Goal: Task Accomplishment & Management: Complete application form

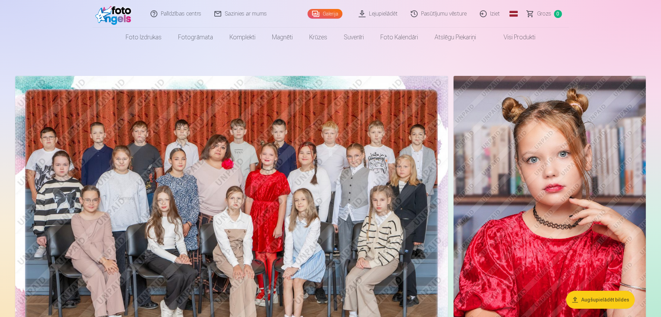
click at [516, 11] on link "Global" at bounding box center [514, 14] width 14 height 28
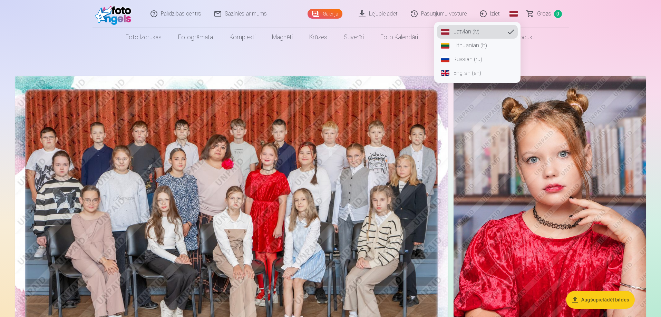
click at [470, 73] on link "English (en)" at bounding box center [477, 73] width 81 height 14
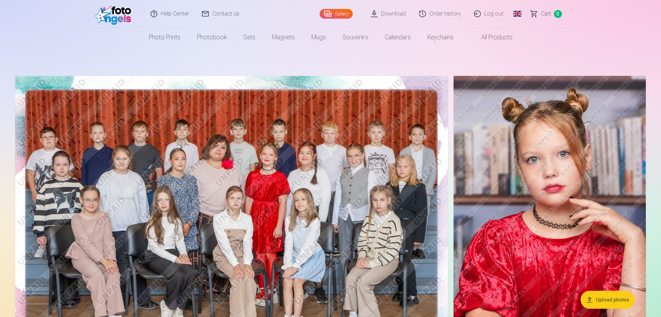
click at [346, 12] on link "Gallery" at bounding box center [336, 14] width 33 height 10
drag, startPoint x: 352, startPoint y: 130, endPoint x: 290, endPoint y: 6, distance: 138.6
click at [290, 6] on div "Help Center Contact us Gallery Download Order history Log out Global Latvian (l…" at bounding box center [331, 14] width 476 height 28
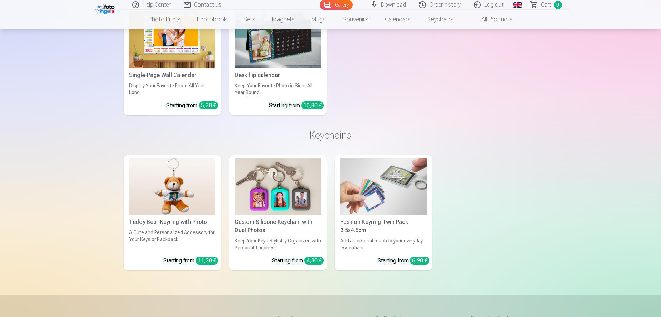
scroll to position [6303, 0]
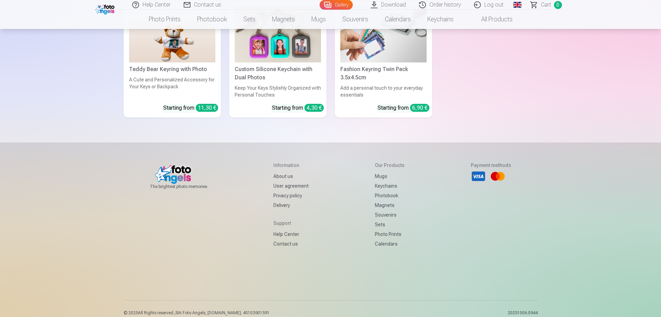
drag, startPoint x: 660, startPoint y: 303, endPoint x: 654, endPoint y: 36, distance: 266.6
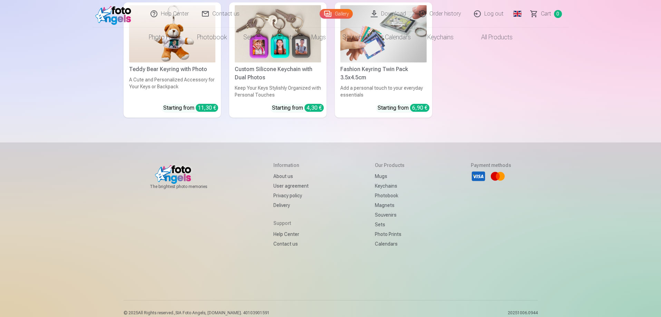
scroll to position [0, 0]
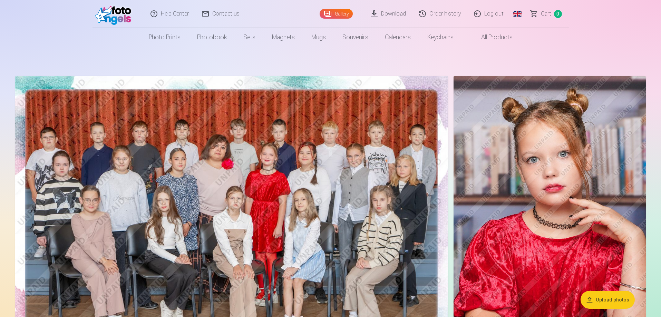
click at [170, 16] on link "Help Center" at bounding box center [169, 14] width 51 height 28
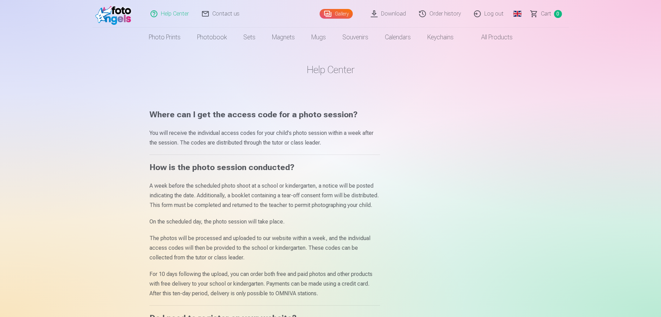
click at [403, 16] on link "Download" at bounding box center [389, 14] width 48 height 28
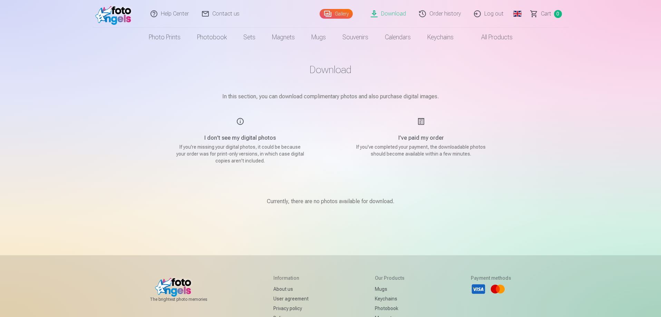
click at [333, 13] on link "Gallery" at bounding box center [336, 14] width 33 height 10
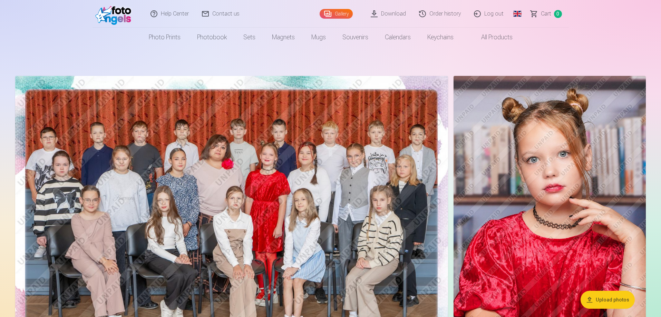
click at [489, 142] on img at bounding box center [550, 220] width 192 height 289
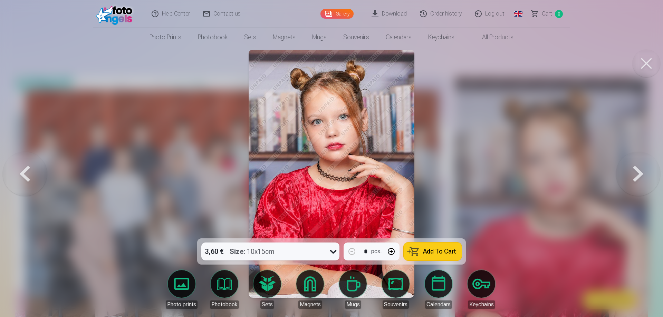
click at [488, 139] on div at bounding box center [331, 158] width 663 height 317
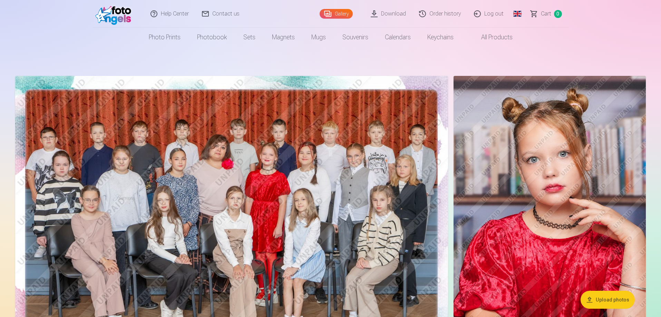
click at [485, 138] on img at bounding box center [550, 220] width 192 height 289
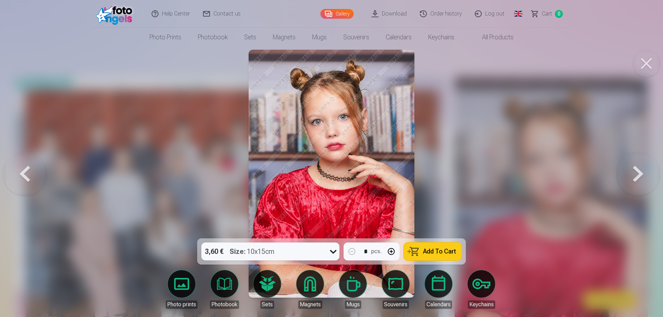
click at [642, 67] on button at bounding box center [646, 64] width 28 height 28
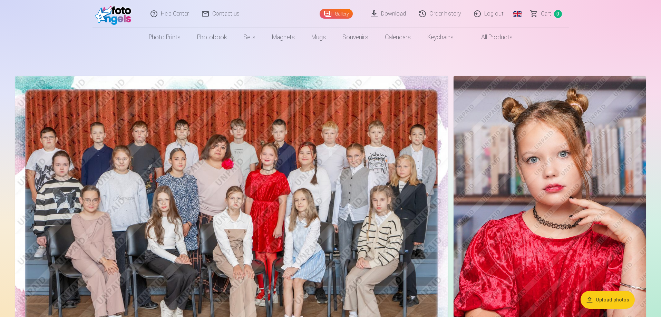
click at [229, 13] on link "Contact us" at bounding box center [221, 14] width 51 height 28
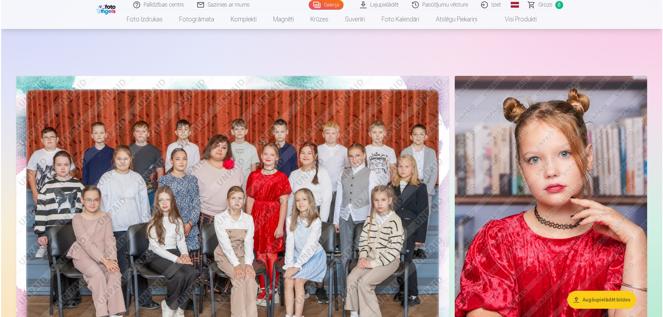
scroll to position [69, 0]
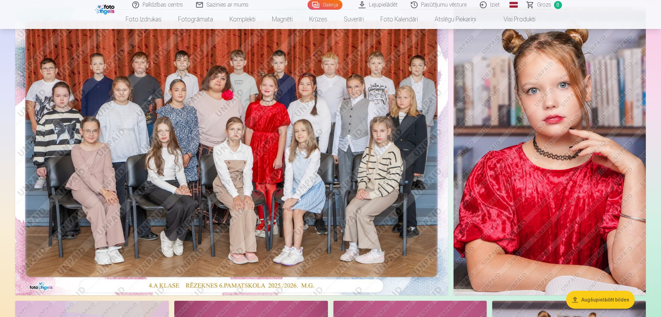
click at [307, 287] on img at bounding box center [231, 151] width 433 height 289
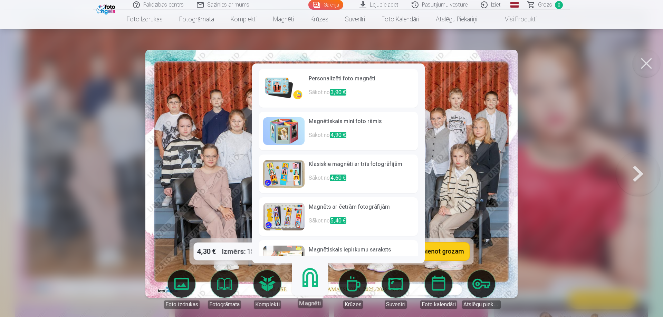
click at [3, 203] on div at bounding box center [331, 158] width 663 height 317
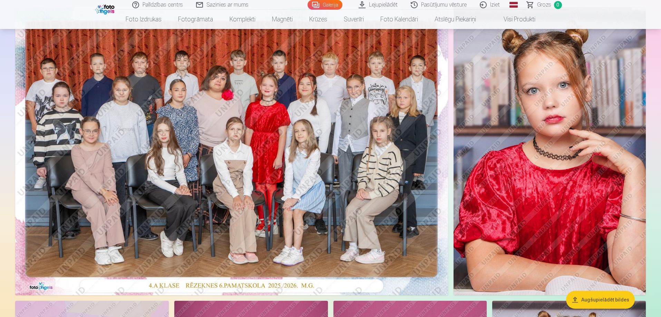
click at [235, 66] on img at bounding box center [231, 151] width 433 height 289
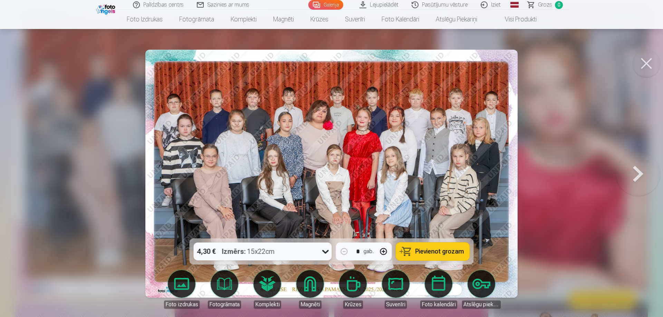
drag, startPoint x: 265, startPoint y: 97, endPoint x: 383, endPoint y: 73, distance: 120.4
click at [383, 73] on img at bounding box center [331, 174] width 372 height 248
click at [492, 4] on link "Iziet" at bounding box center [490, 5] width 33 height 10
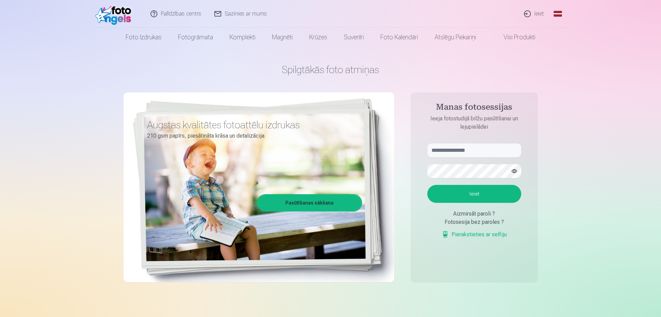
click at [559, 13] on link "Global" at bounding box center [558, 14] width 14 height 28
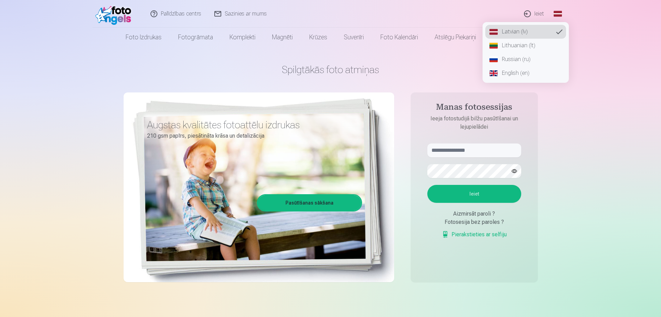
click at [514, 75] on link "English (en)" at bounding box center [525, 73] width 81 height 14
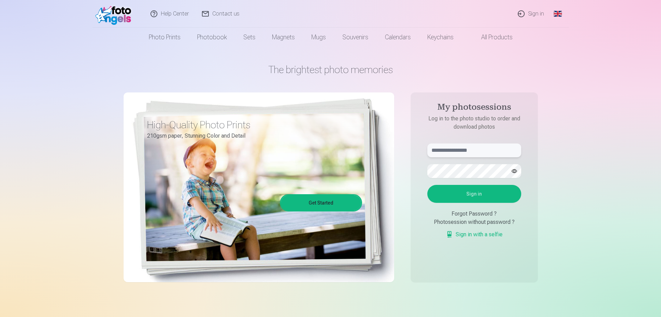
click at [471, 151] on input "text" at bounding box center [474, 151] width 94 height 14
click at [482, 236] on link "Sign in with a selfie" at bounding box center [474, 235] width 57 height 8
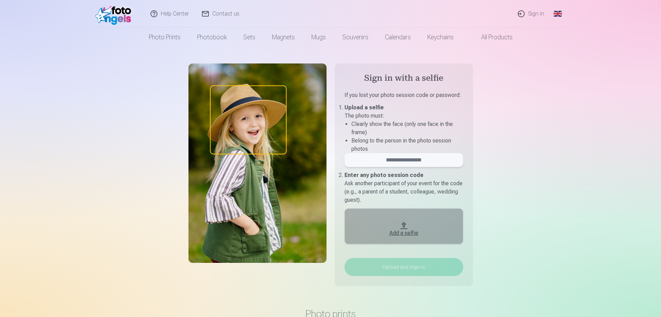
click at [405, 156] on input "email" at bounding box center [404, 160] width 119 height 14
paste input "******"
type input "******"
click at [402, 228] on div "Add a selfie" at bounding box center [403, 231] width 105 height 12
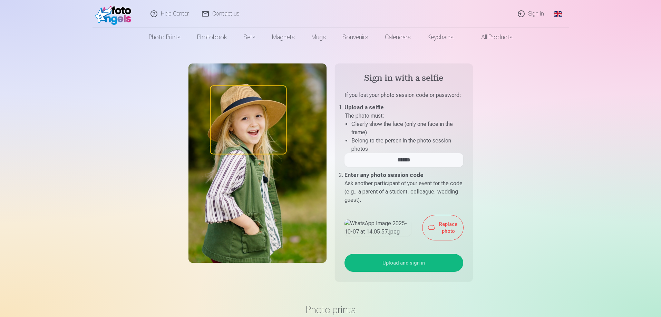
click at [410, 272] on button "Upload and sign in" at bounding box center [404, 263] width 119 height 18
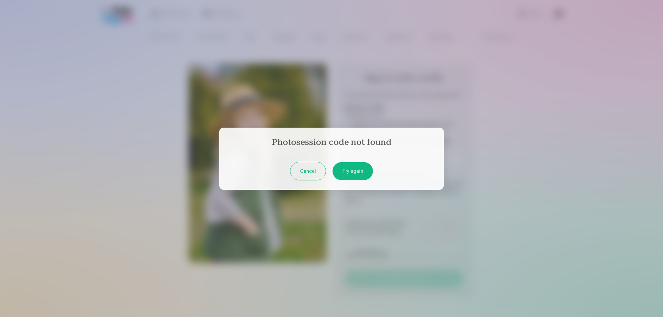
click at [356, 173] on button "Try again" at bounding box center [352, 171] width 40 height 18
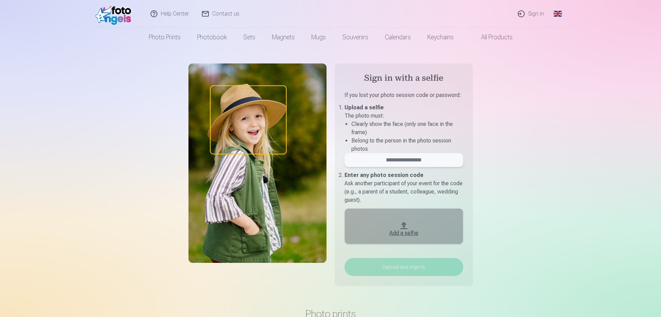
click at [419, 161] on input "email" at bounding box center [404, 160] width 119 height 14
paste input "******"
type input "******"
click at [410, 232] on div "Add a selfie" at bounding box center [403, 233] width 105 height 8
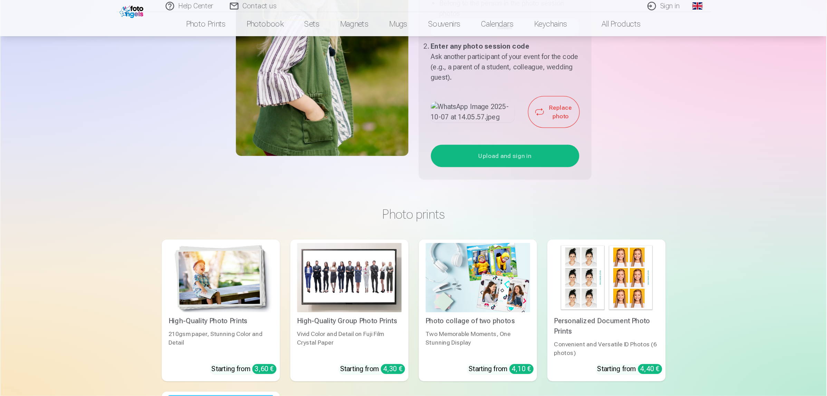
scroll to position [104, 0]
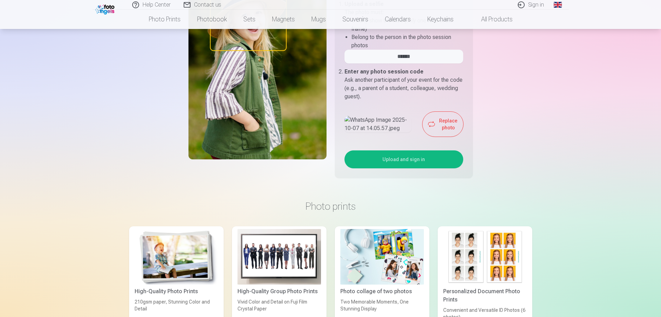
click at [400, 168] on button "Upload and sign in" at bounding box center [404, 160] width 119 height 18
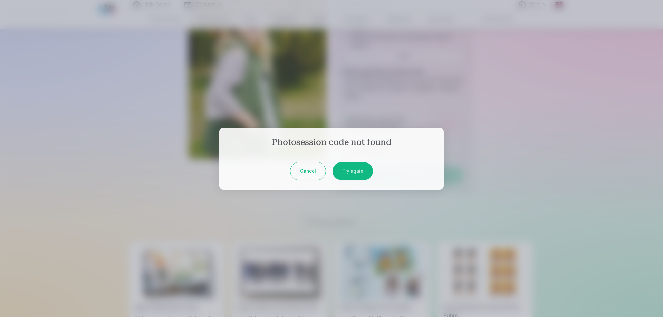
click at [629, 97] on div at bounding box center [331, 158] width 663 height 317
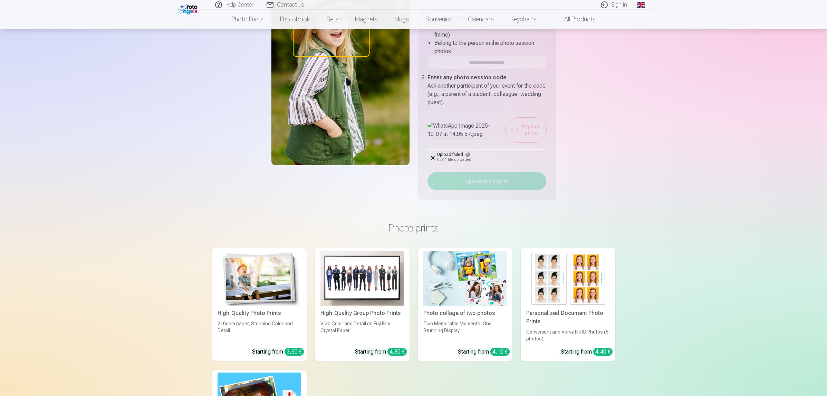
scroll to position [0, 0]
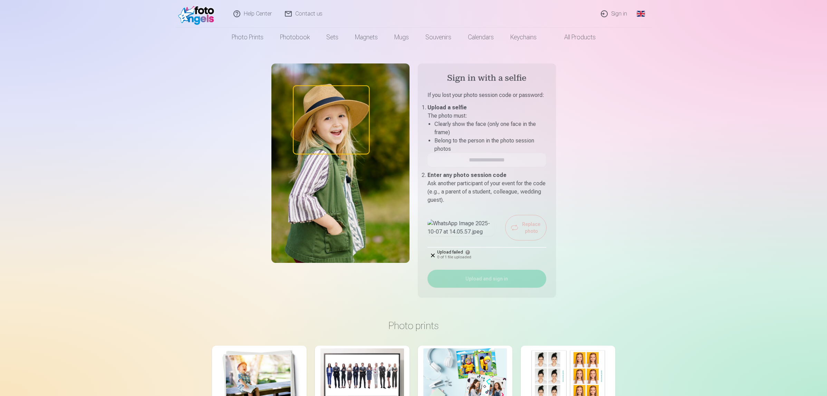
click at [482, 167] on ol "Upload a selfie The photo must : Clearly show the face (only one face in the fr…" at bounding box center [486, 154] width 119 height 101
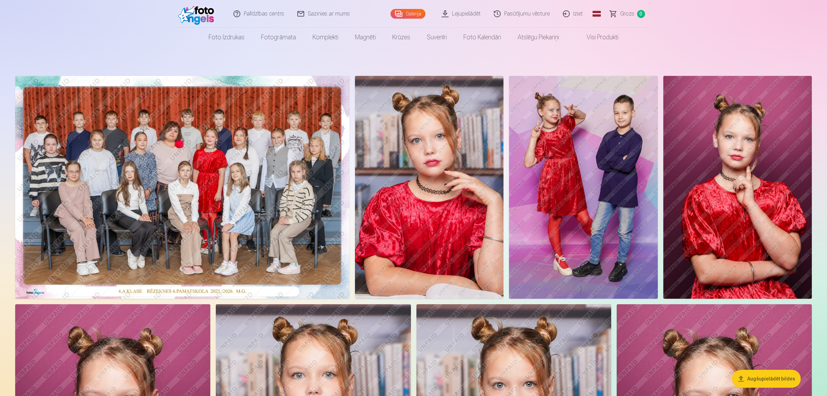
drag, startPoint x: 649, startPoint y: 0, endPoint x: 107, endPoint y: 25, distance: 542.2
click at [107, 25] on header "Palīdzības centrs Sazinies ar mums Galerija Lejupielādēt Pasūtījumu vēsture Izi…" at bounding box center [413, 23] width 827 height 47
